Goal: Communication & Community: Ask a question

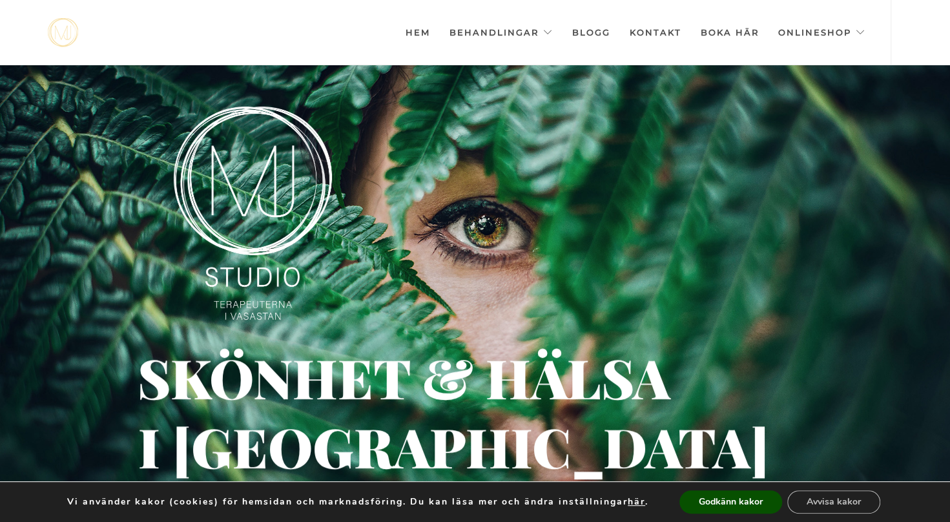
click at [645, 35] on link "Kontakt" at bounding box center [655, 32] width 52 height 65
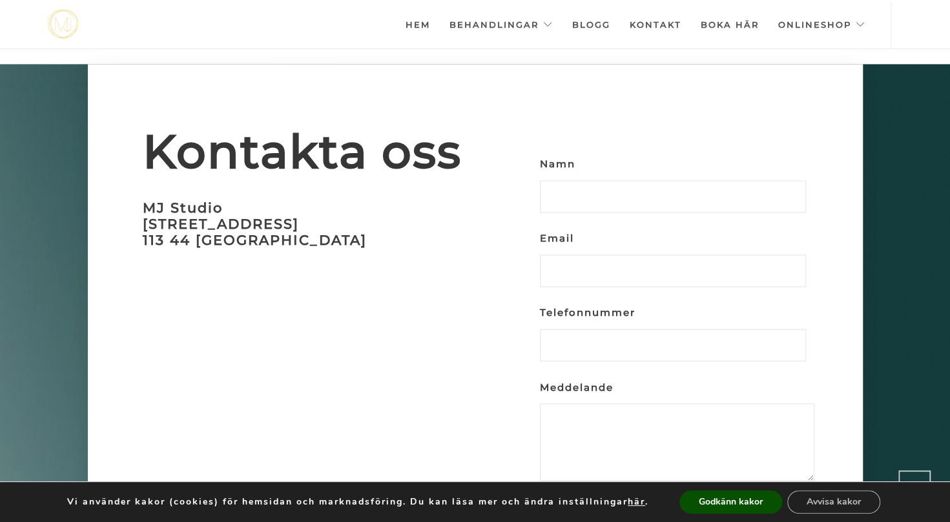
scroll to position [3899, 0]
click at [589, 178] on label "Namn" at bounding box center [673, 190] width 266 height 71
click at [589, 181] on input "Namn" at bounding box center [673, 197] width 266 height 32
type input "v"
type input "[PERSON_NAME]"
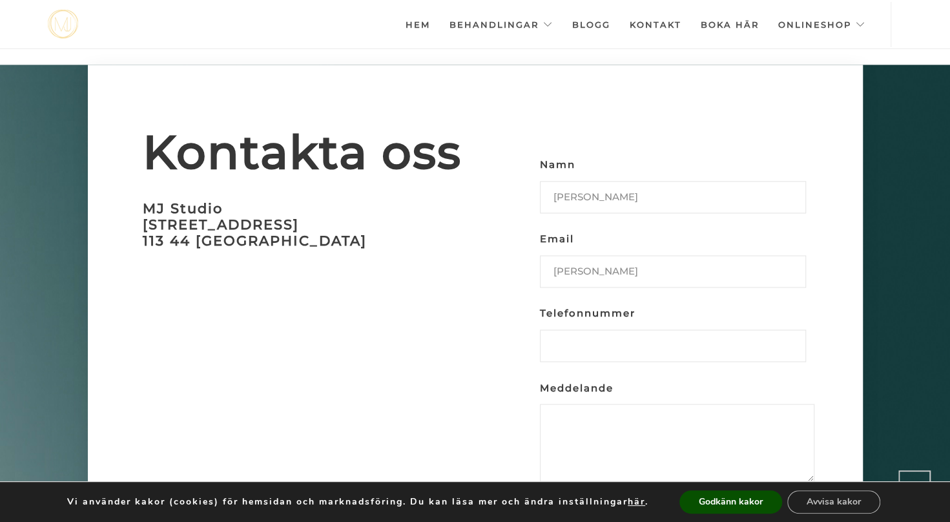
type input "[EMAIL_ADDRESS][DOMAIN_NAME]"
click at [598, 329] on input "Telefonnummer" at bounding box center [673, 345] width 266 height 32
type input "0706195715"
click at [589, 404] on textarea "Meddelande" at bounding box center [677, 443] width 275 height 78
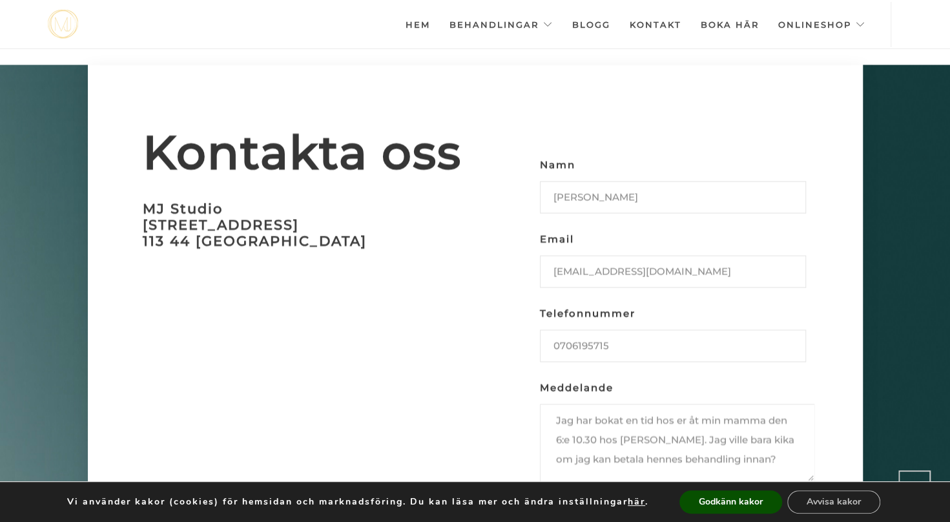
scroll to position [63, 0]
type textarea "Hej, Jag har bokat en tid hos er åt min mamma den 6:e 10.30 hos [PERSON_NAME]. …"
click at [707, 504] on button "Godkänn kakor" at bounding box center [731, 501] width 103 height 23
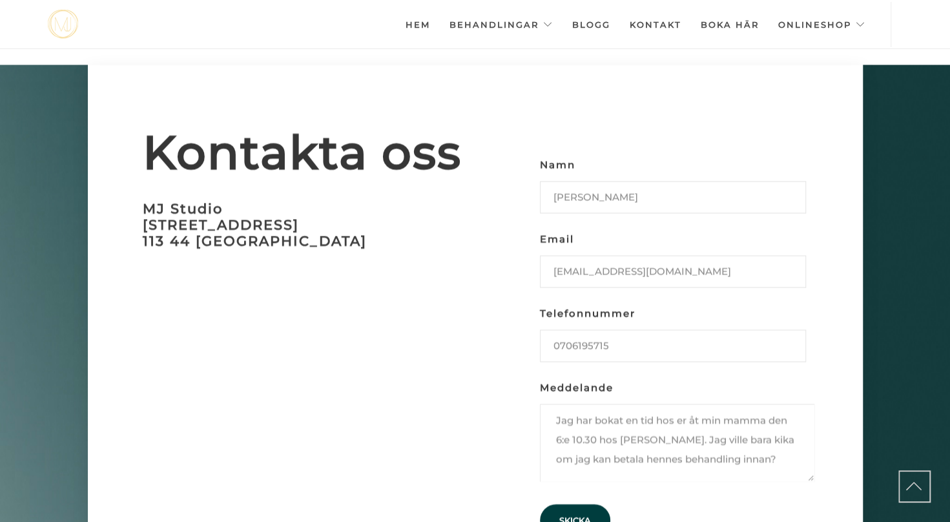
click at [579, 504] on input "Skicka" at bounding box center [575, 520] width 70 height 32
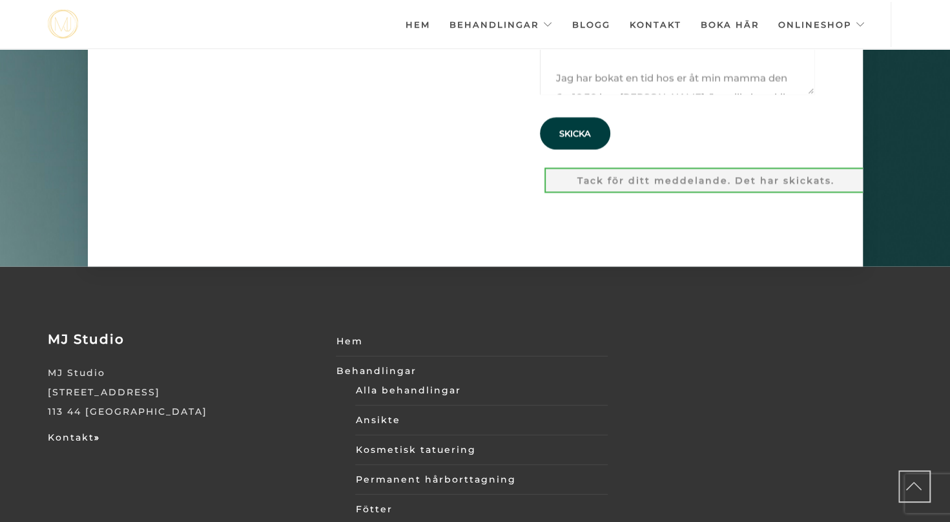
scroll to position [4286, 0]
